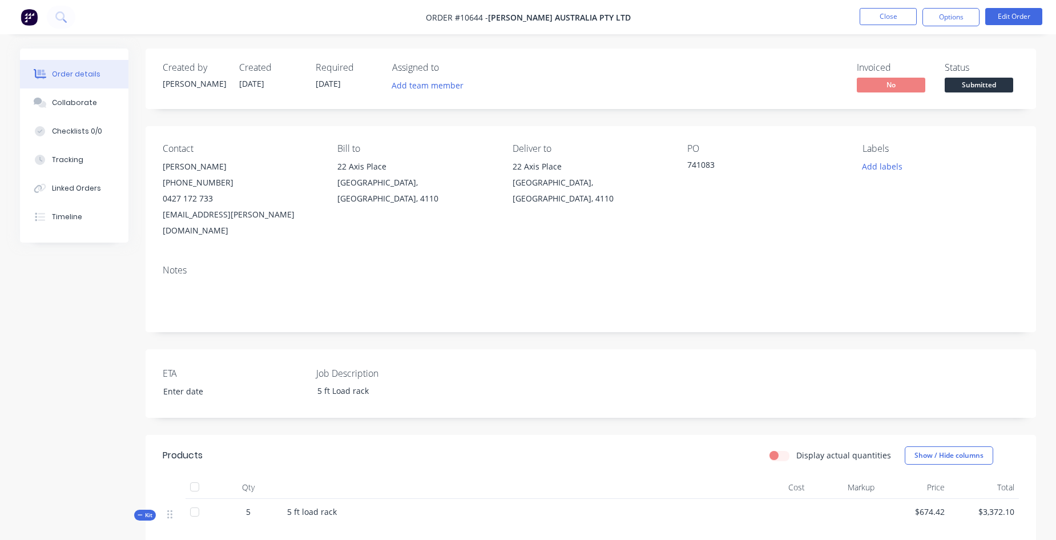
scroll to position [266, 0]
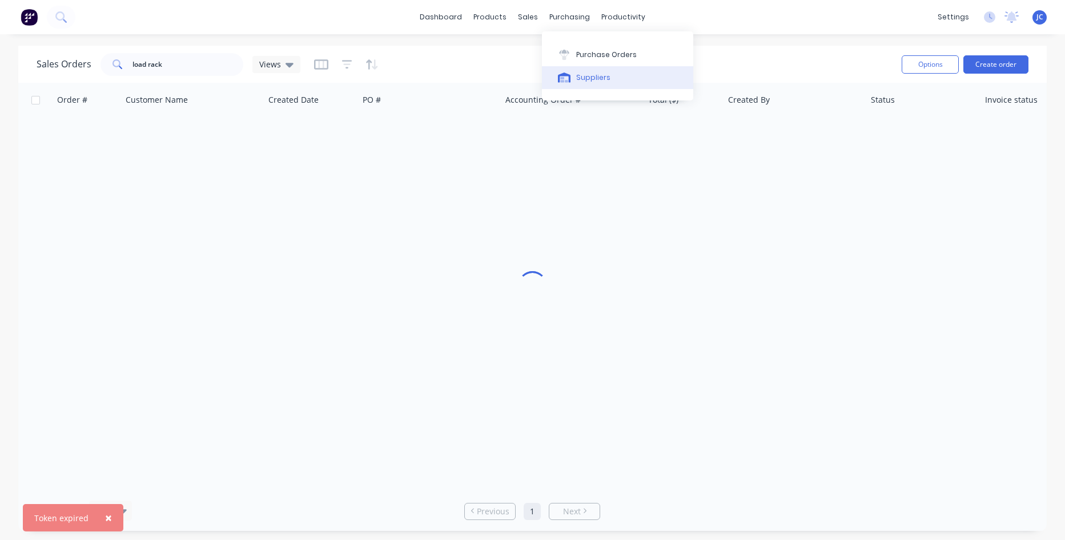
click at [595, 73] on div "Suppliers" at bounding box center [593, 78] width 34 height 10
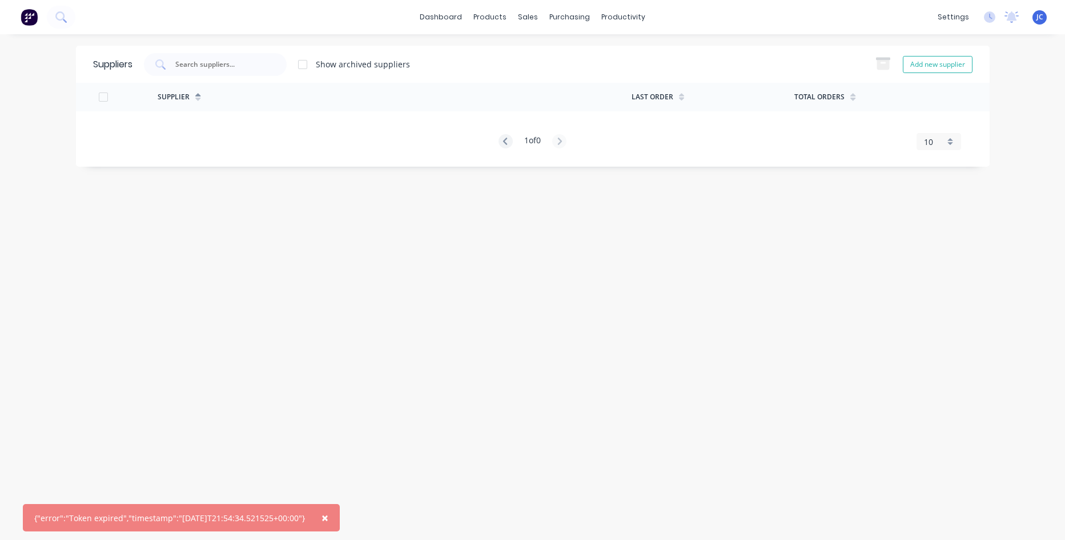
click at [328, 520] on span "×" at bounding box center [324, 518] width 7 height 16
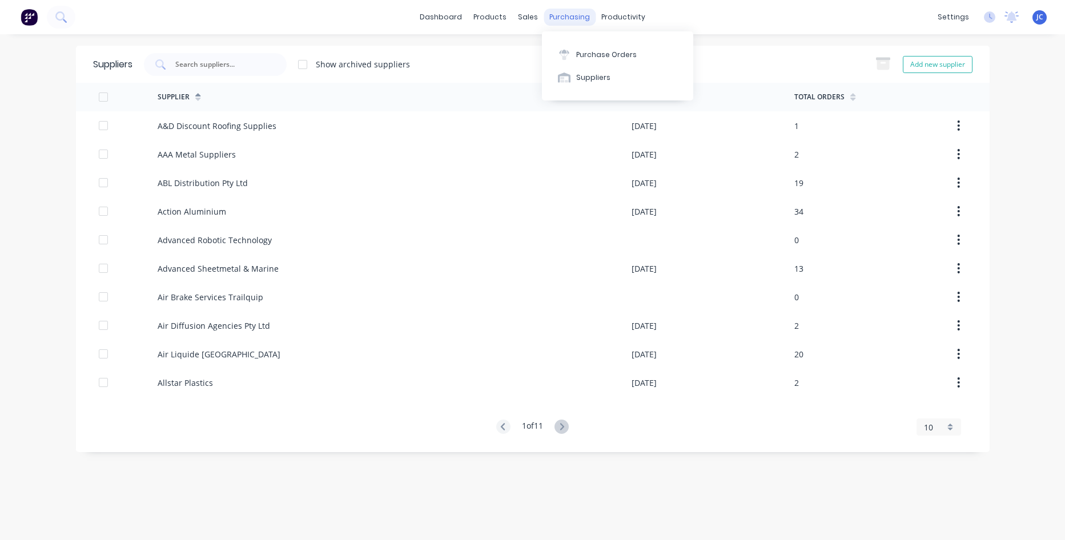
click at [568, 23] on div "purchasing" at bounding box center [570, 17] width 52 height 17
click at [584, 78] on div "Suppliers" at bounding box center [593, 78] width 34 height 10
click at [563, 428] on icon at bounding box center [561, 427] width 14 height 14
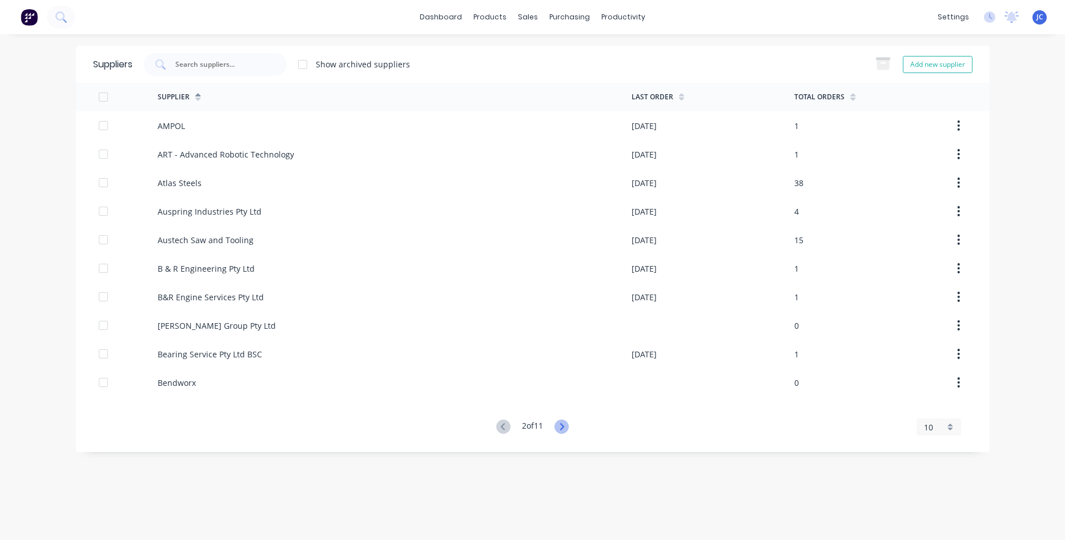
click at [563, 428] on icon at bounding box center [561, 427] width 14 height 14
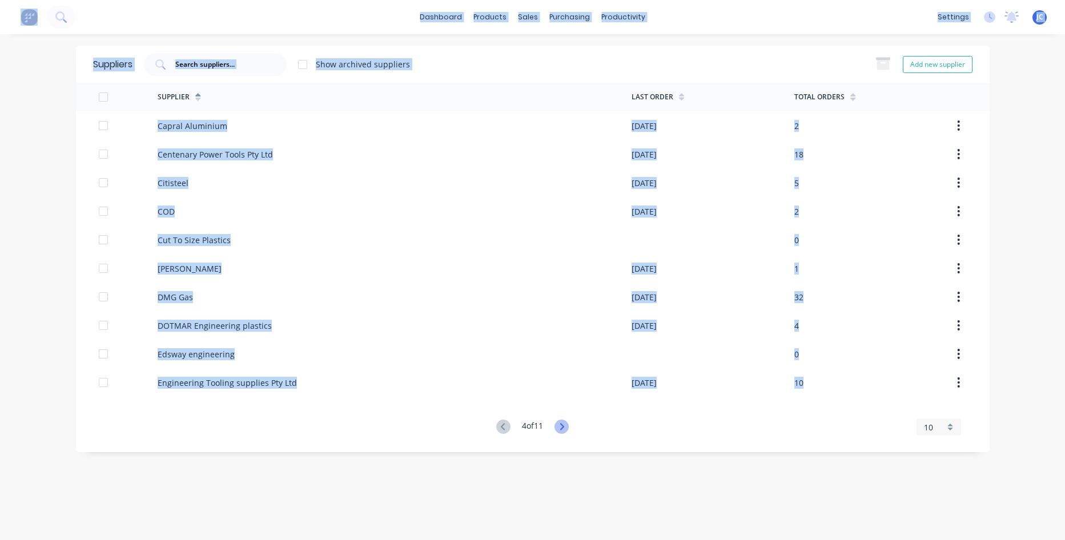
click at [563, 428] on icon at bounding box center [561, 427] width 14 height 14
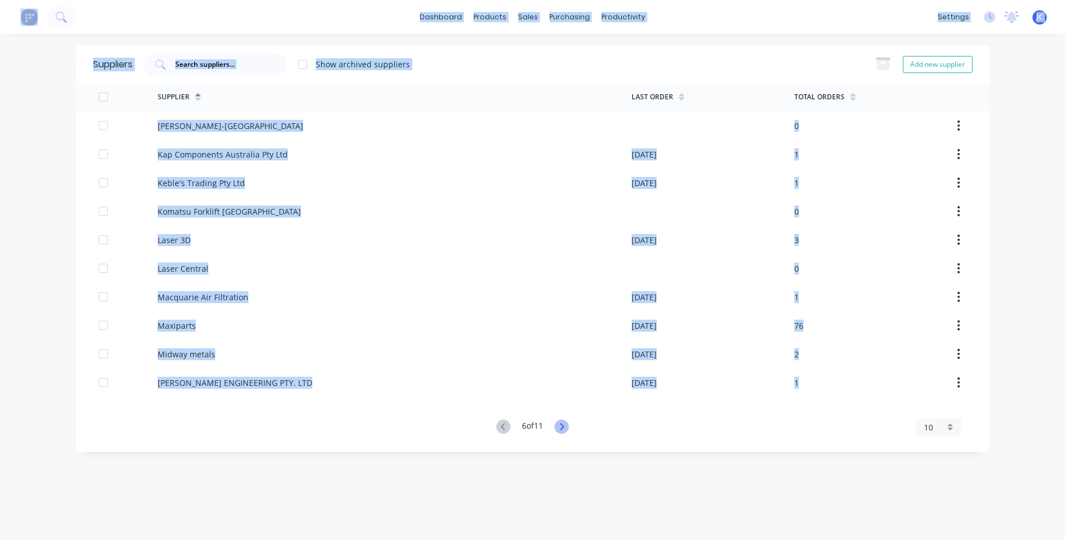
click at [563, 428] on icon at bounding box center [561, 427] width 14 height 14
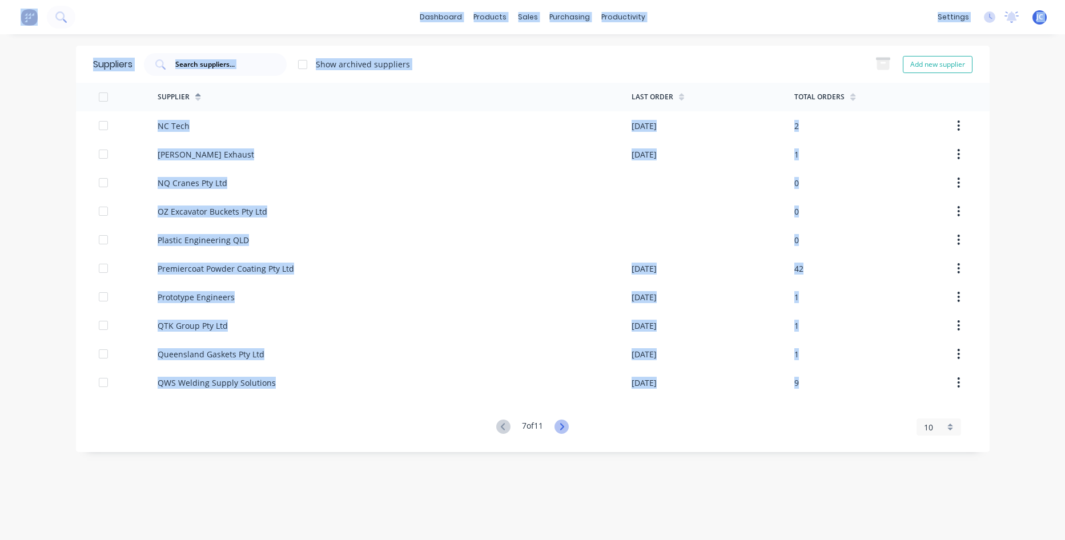
click at [563, 428] on icon at bounding box center [561, 427] width 14 height 14
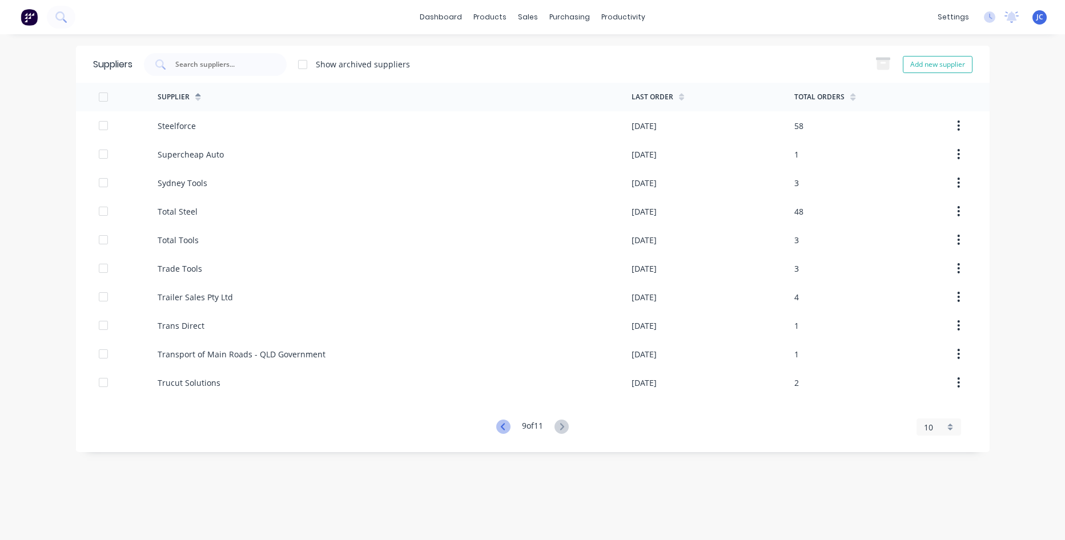
click at [501, 426] on icon at bounding box center [503, 427] width 14 height 14
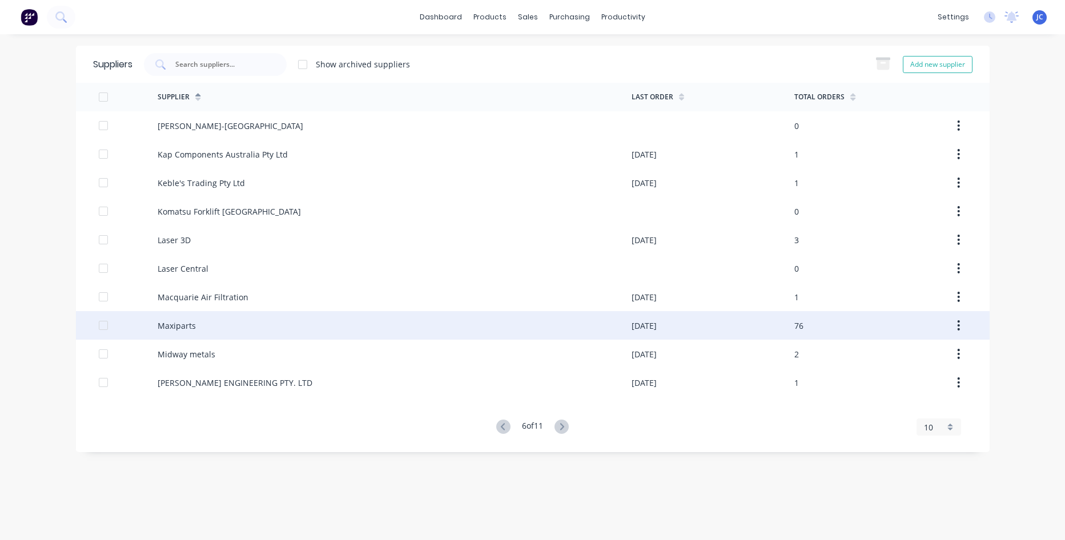
click at [102, 325] on div at bounding box center [103, 325] width 23 height 23
click at [391, 316] on div "Maxiparts" at bounding box center [395, 325] width 474 height 29
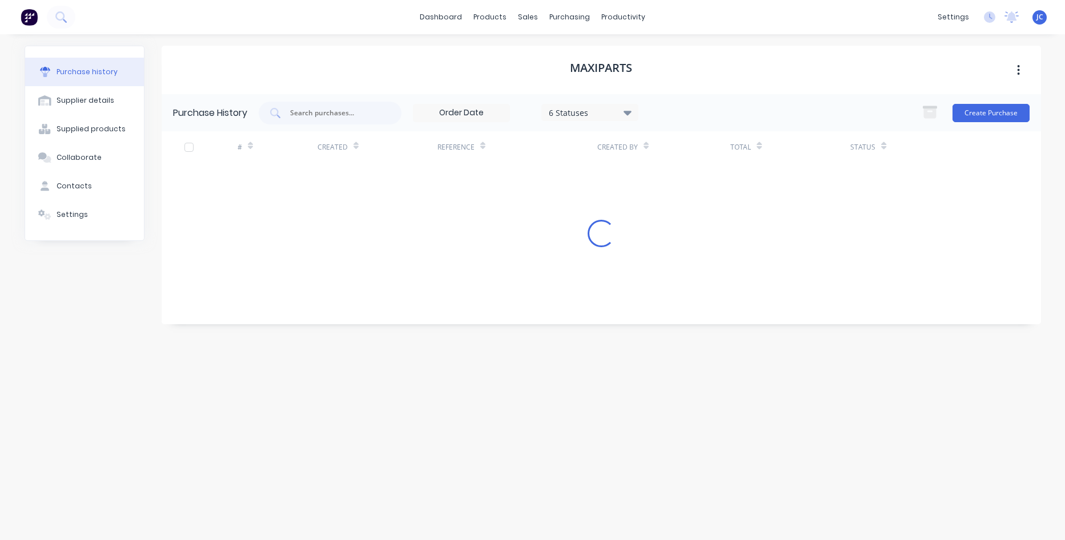
click at [391, 316] on div "Purchase history Supplier details Supplied products Collaborate Contacts Settin…" at bounding box center [532, 281] width 1039 height 495
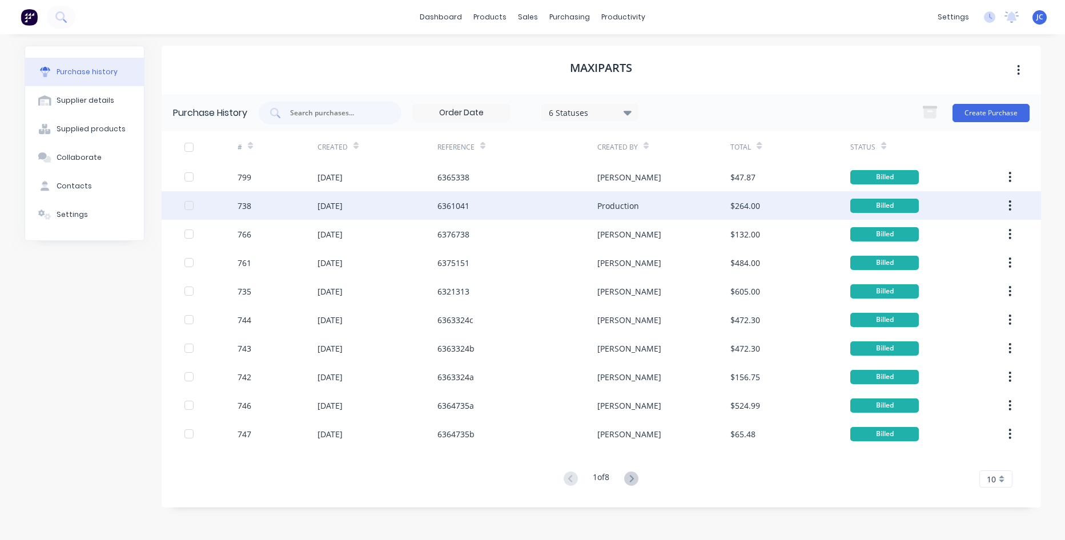
click at [521, 214] on div "6361041" at bounding box center [517, 205] width 160 height 29
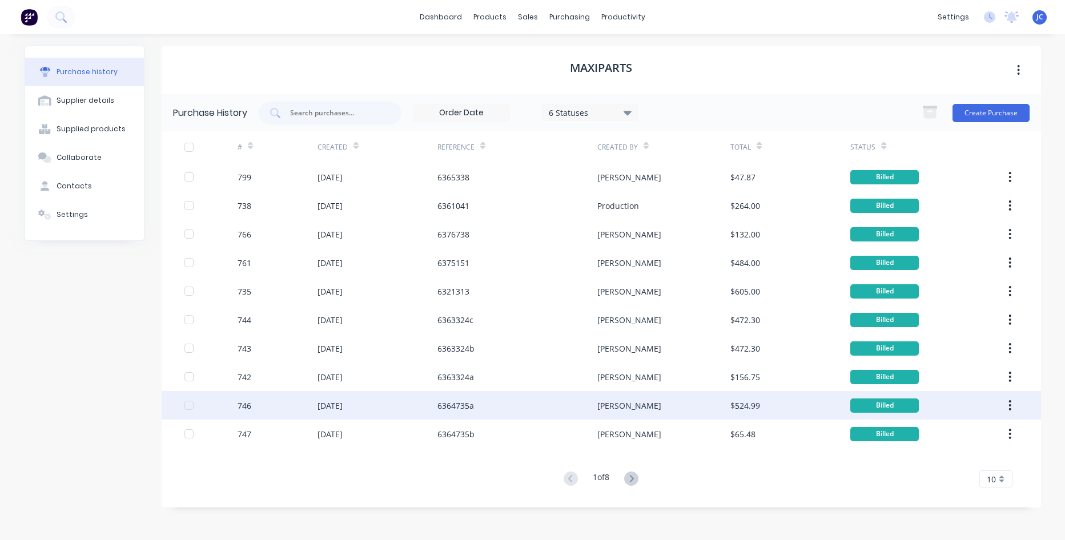
click at [609, 401] on div "Sarah" at bounding box center [629, 406] width 64 height 12
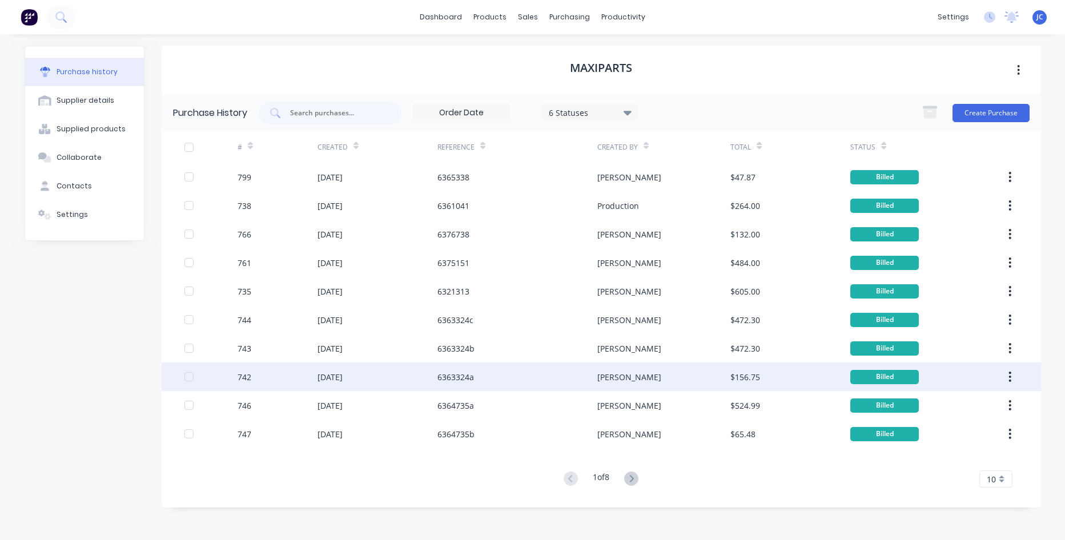
click at [604, 372] on div "Renee" at bounding box center [629, 377] width 64 height 12
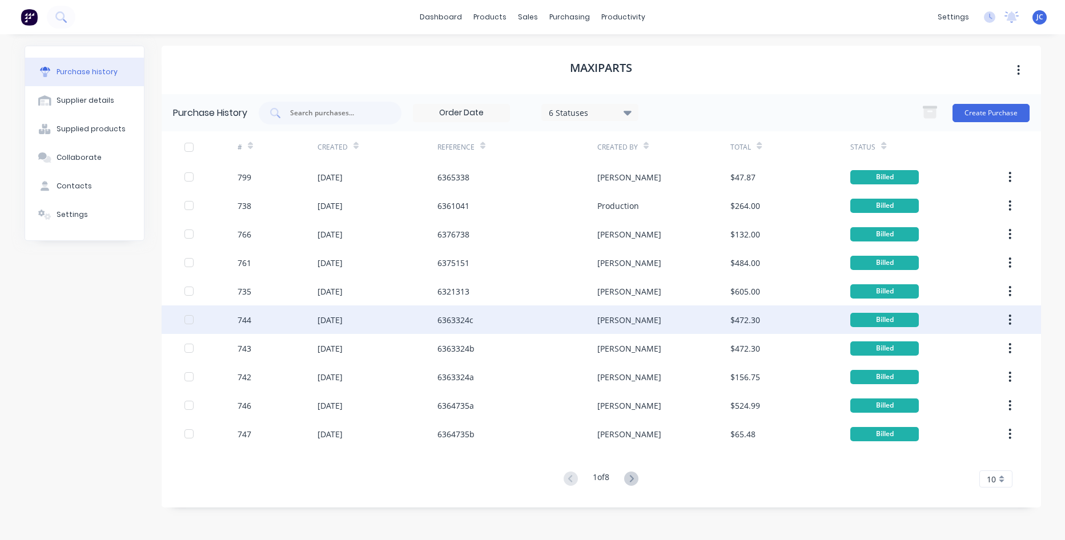
click at [612, 320] on div "Renee" at bounding box center [629, 320] width 64 height 12
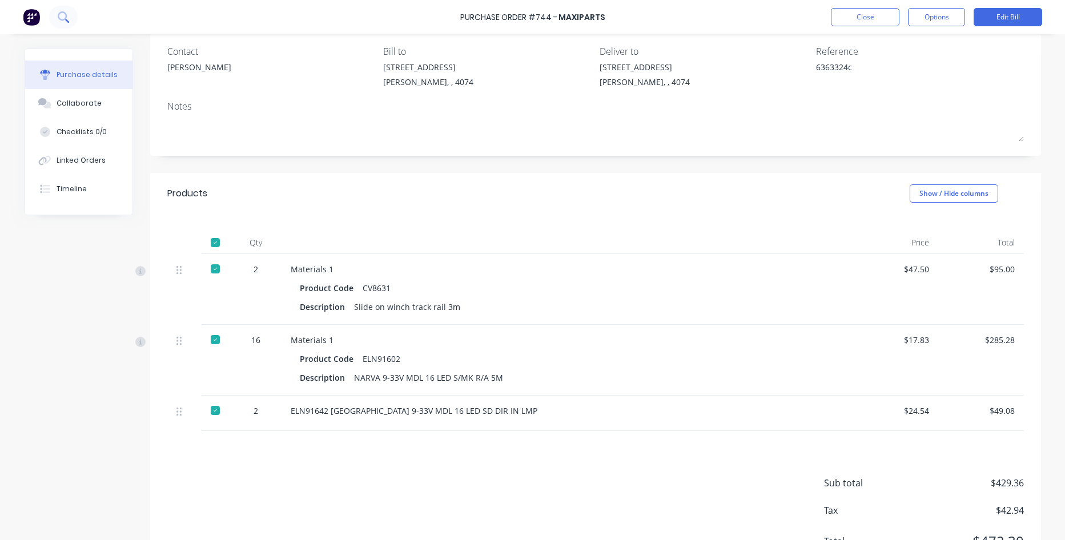
scroll to position [57, 0]
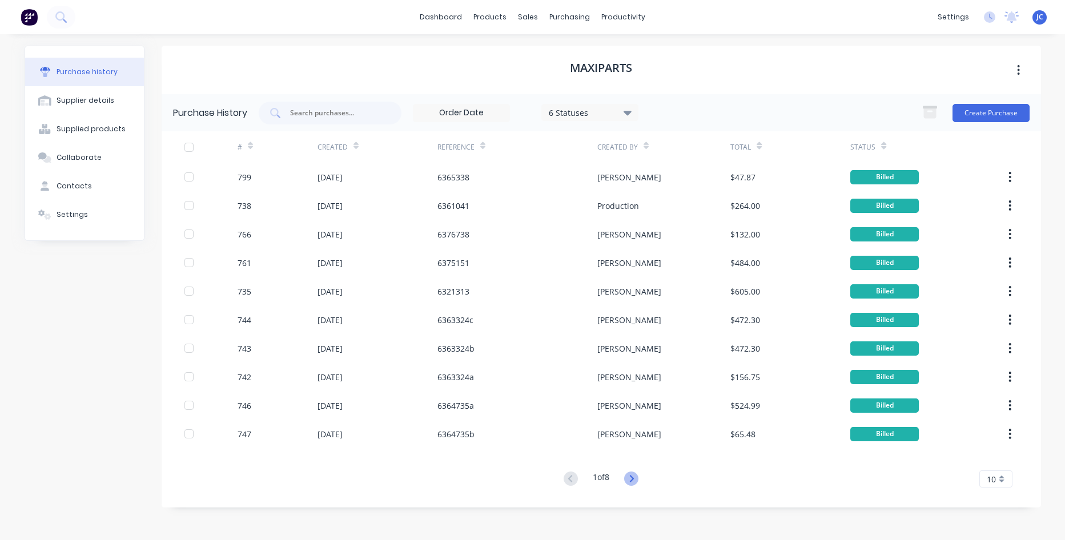
click at [634, 484] on icon at bounding box center [631, 479] width 14 height 14
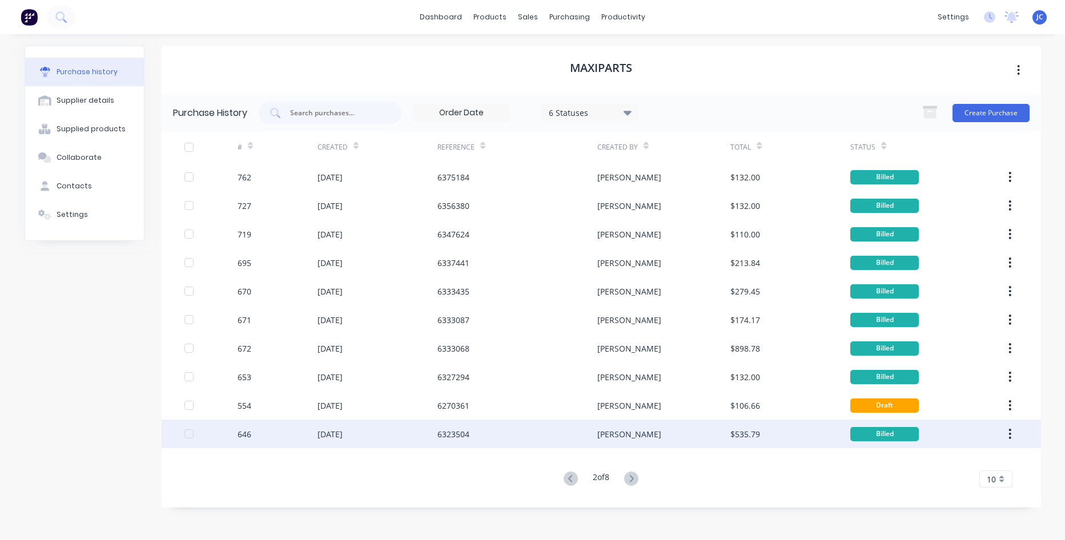
click at [653, 437] on div "Sarah" at bounding box center [663, 434] width 133 height 29
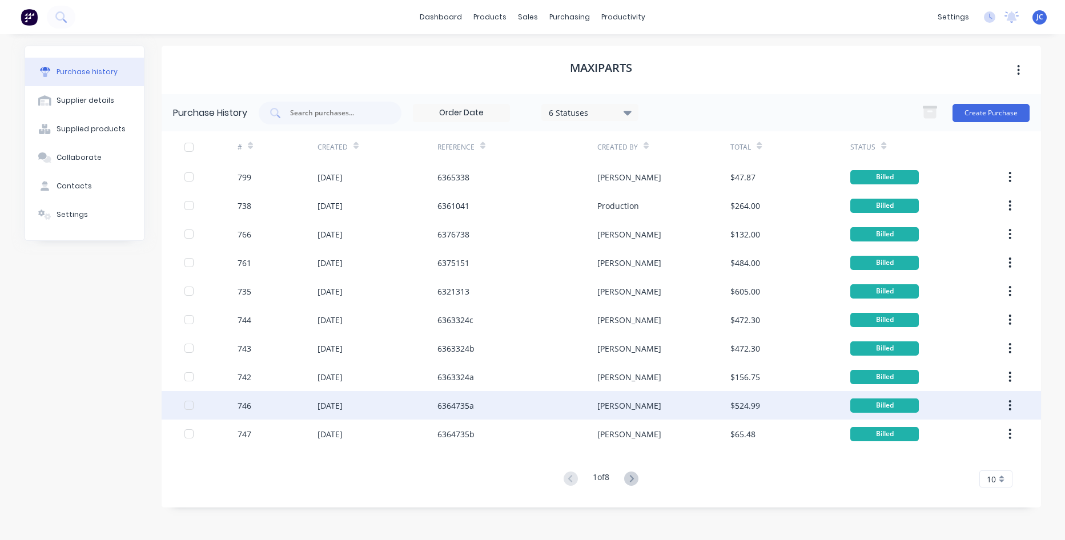
click at [633, 399] on div "Sarah" at bounding box center [663, 405] width 133 height 29
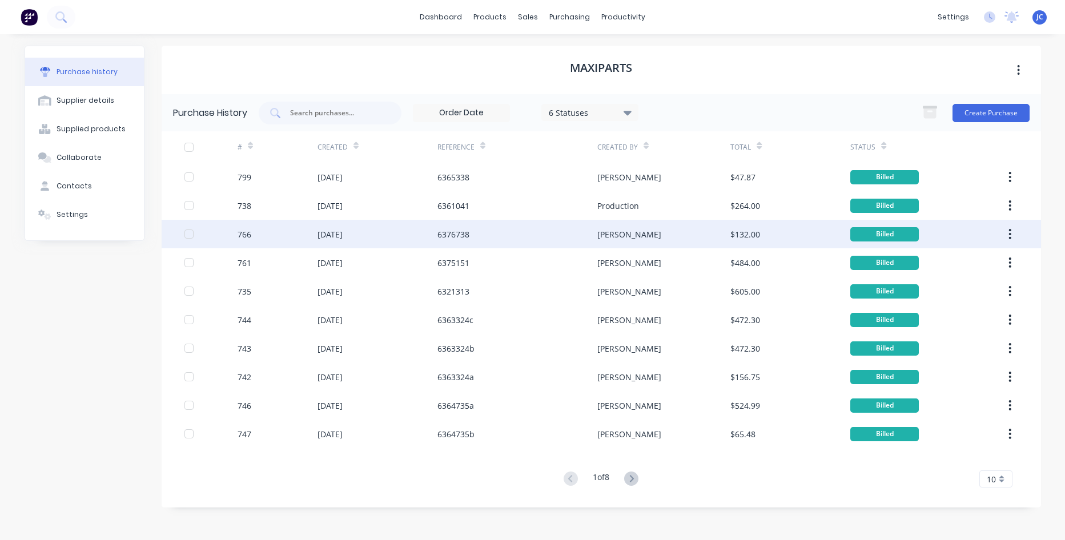
click at [365, 234] on div "24 Jul 2025" at bounding box center [377, 234] width 120 height 29
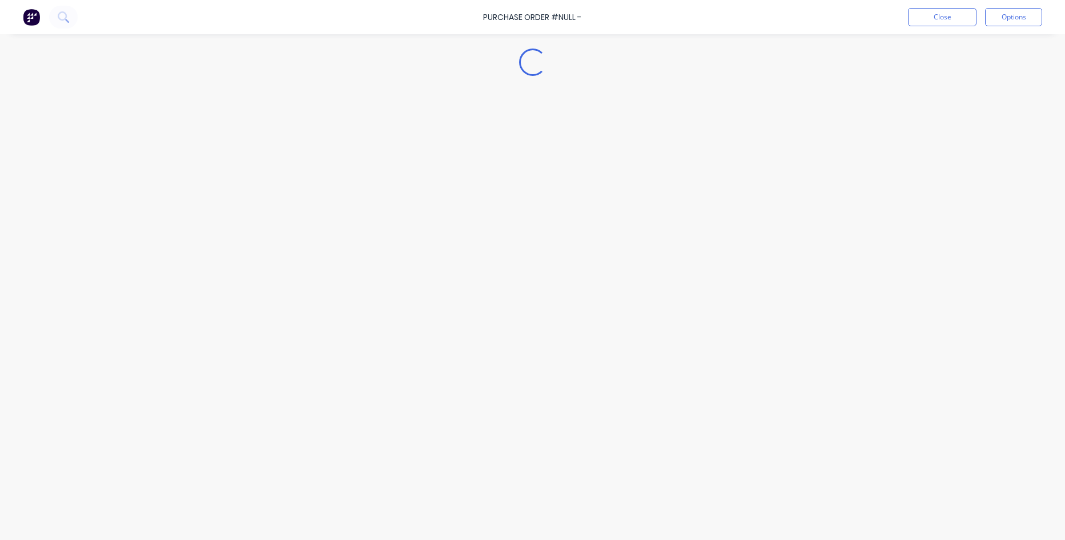
type textarea "x"
